Goal: Ask a question: Seek information or help from site administrators or community

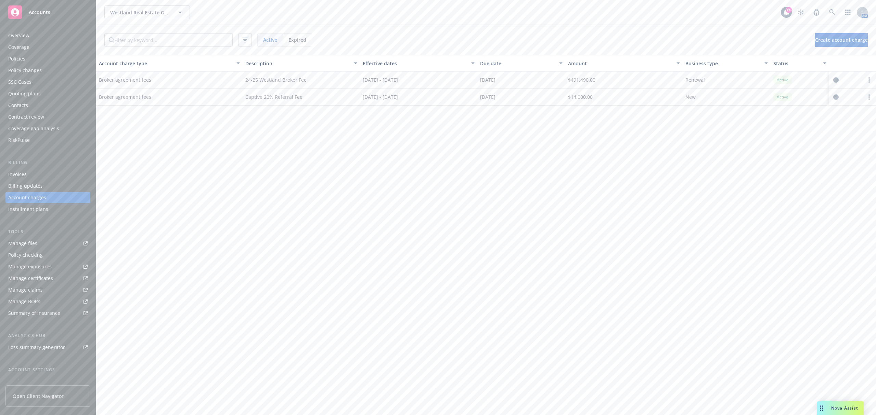
click at [830, 406] on div "Nova Assist" at bounding box center [845, 408] width 38 height 6
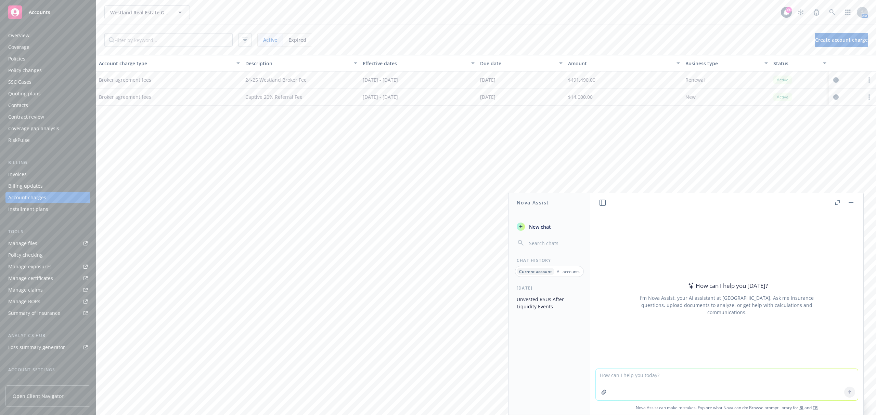
click at [549, 305] on button "Unvested RSUs After Liquidity Events" at bounding box center [549, 303] width 71 height 18
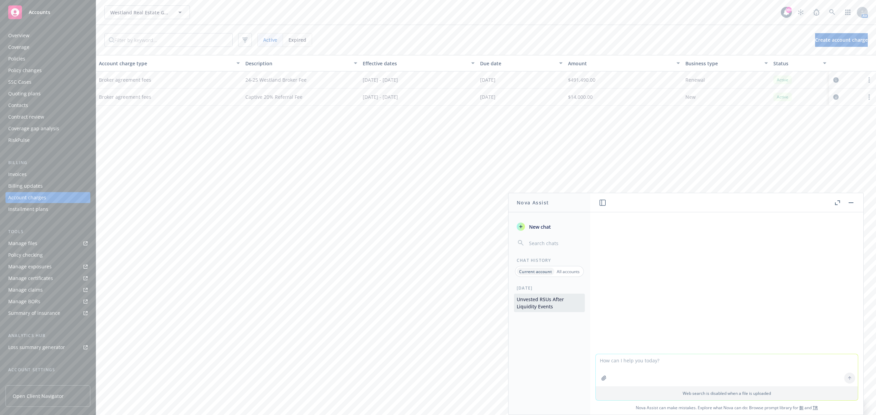
scroll to position [296, 0]
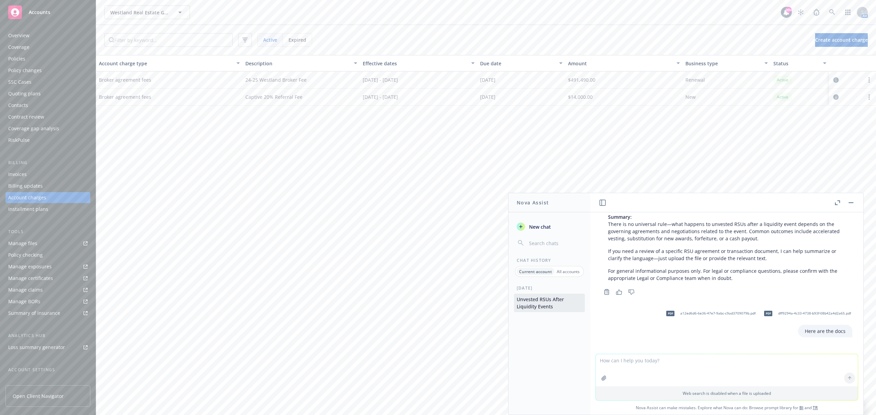
click at [557, 304] on button "Unvested RSUs After Liquidity Events" at bounding box center [549, 303] width 71 height 18
click at [677, 362] on textarea at bounding box center [727, 370] width 262 height 32
type textarea "Analyze the docs above to let me know what happens to unvested RSUs in a liquid…"
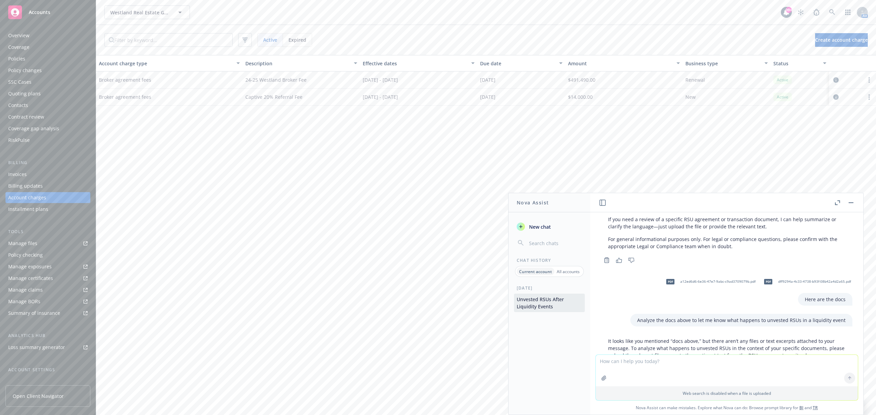
scroll to position [398, 0]
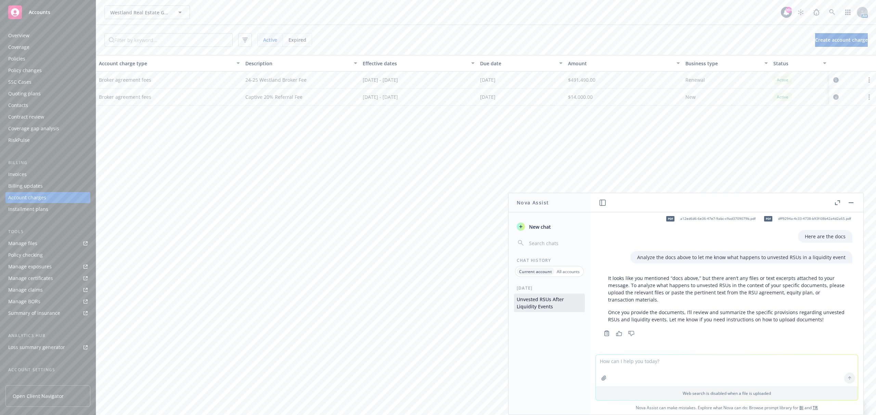
click at [601, 377] on icon "button" at bounding box center [603, 378] width 5 height 5
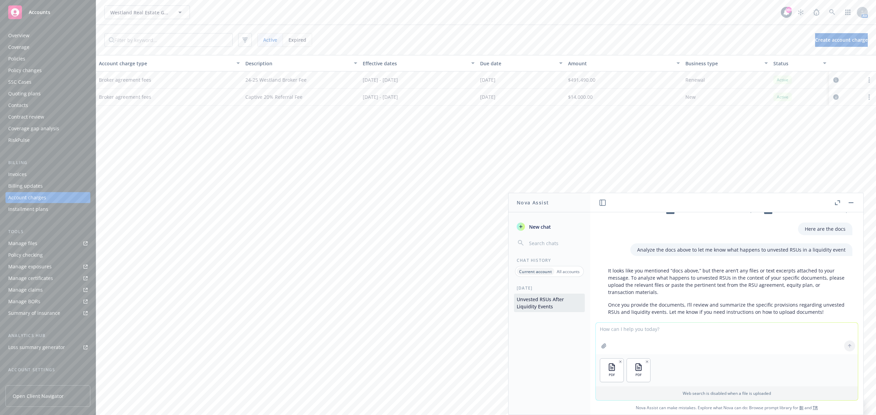
click at [654, 325] on textarea at bounding box center [727, 338] width 262 height 31
type textarea "Here they are"
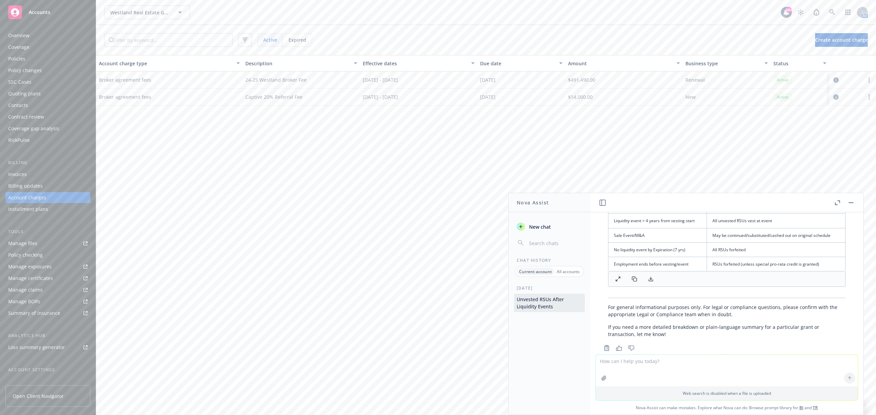
scroll to position [1143, 0]
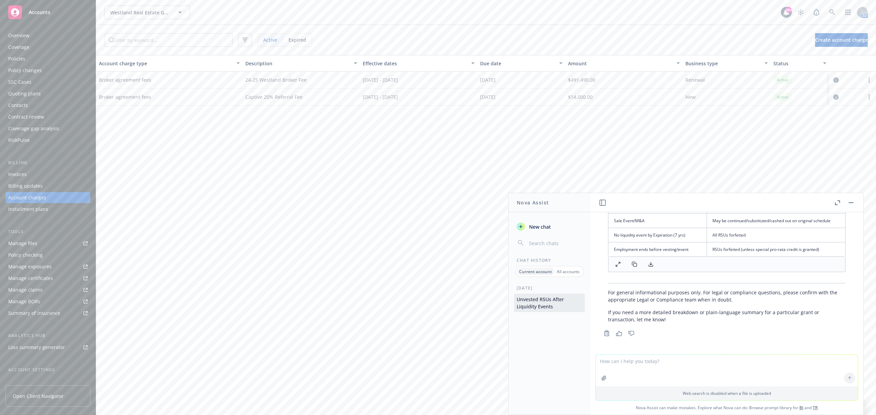
click at [849, 203] on icon "button" at bounding box center [850, 203] width 5 height 1
